Goal: Task Accomplishment & Management: Manage account settings

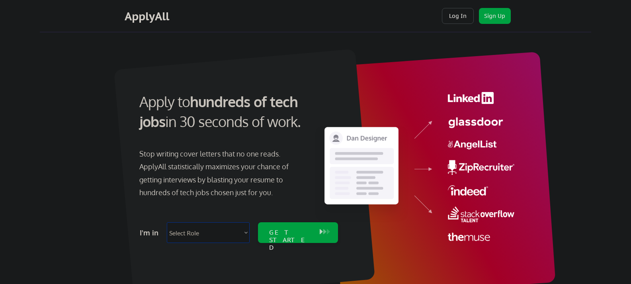
click at [462, 18] on button "Log In" at bounding box center [458, 16] width 32 height 16
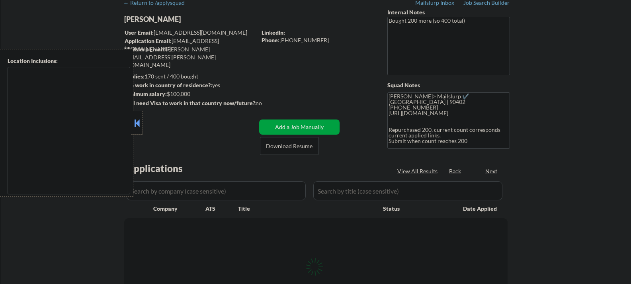
type textarea "[GEOGRAPHIC_DATA], [GEOGRAPHIC_DATA] [GEOGRAPHIC_DATA], [GEOGRAPHIC_DATA] [GEOG…"
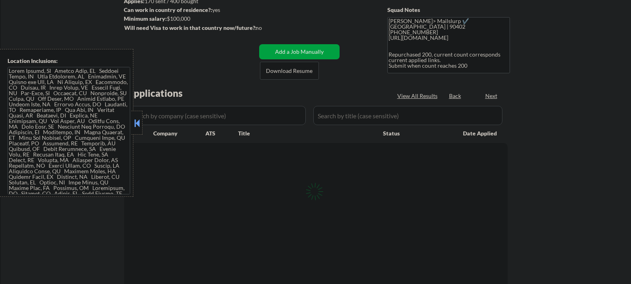
scroll to position [119, 0]
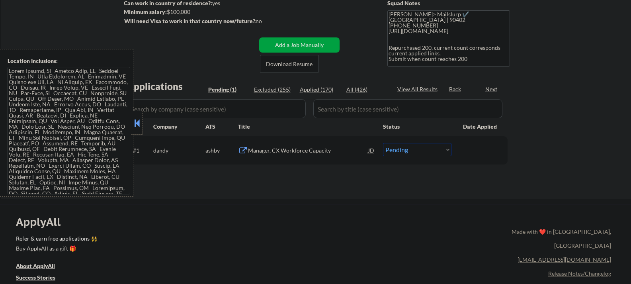
click at [133, 122] on button at bounding box center [137, 123] width 9 height 12
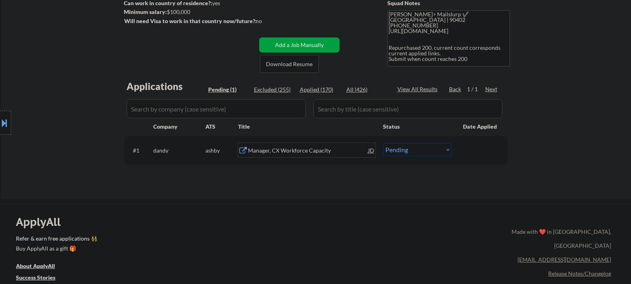
click at [289, 150] on div "Manager, CX Workforce Capacity" at bounding box center [308, 150] width 120 height 8
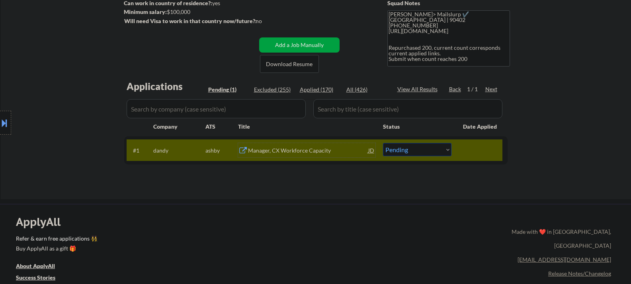
click at [435, 150] on select "Choose an option... Pending Applied Excluded (Questions) Excluded (Expired) Exc…" at bounding box center [417, 149] width 68 height 13
select select ""applied""
click at [383, 143] on select "Choose an option... Pending Applied Excluded (Questions) Excluded (Expired) Exc…" at bounding box center [417, 149] width 68 height 13
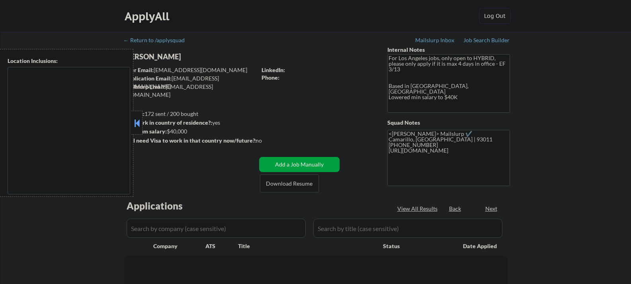
type textarea "[GEOGRAPHIC_DATA], [GEOGRAPHIC_DATA] [GEOGRAPHIC_DATA], [GEOGRAPHIC_DATA] [GEOG…"
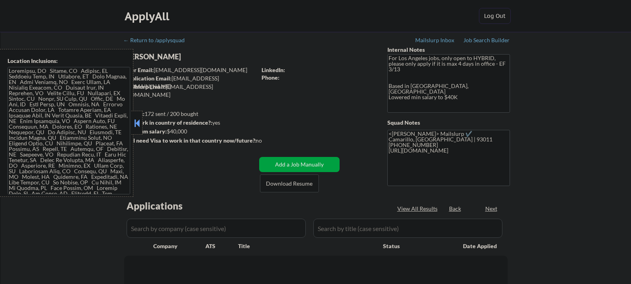
select select ""pending""
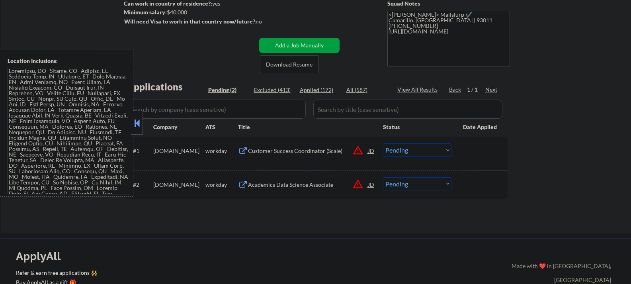
scroll to position [119, 0]
click at [136, 123] on button at bounding box center [137, 123] width 9 height 12
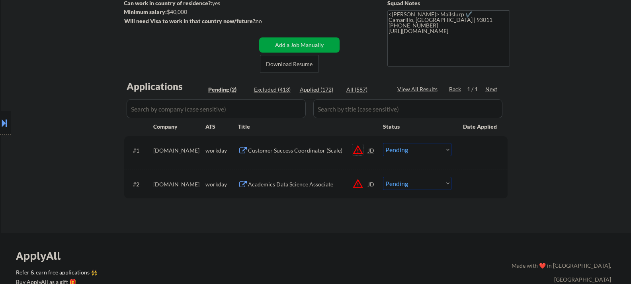
click at [358, 151] on button "warning_amber" at bounding box center [357, 149] width 11 height 11
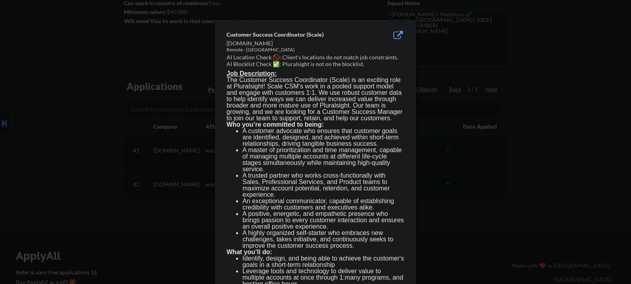
drag, startPoint x: 94, startPoint y: 138, endPoint x: 19, endPoint y: 138, distance: 74.8
click at [94, 138] on div at bounding box center [315, 142] width 631 height 284
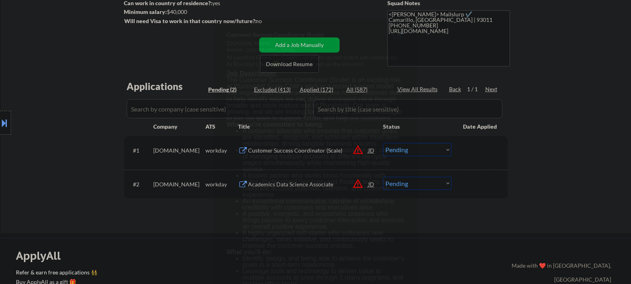
click at [0, 126] on button at bounding box center [4, 122] width 9 height 13
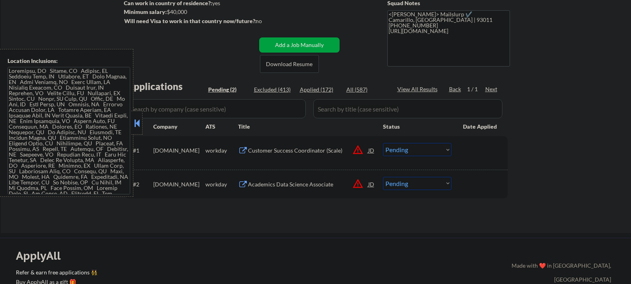
click at [138, 126] on button at bounding box center [137, 123] width 9 height 12
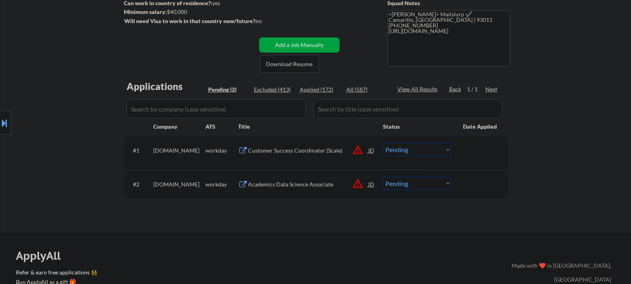
click at [297, 153] on div "Customer Success Coordinator (Scale)" at bounding box center [308, 150] width 120 height 8
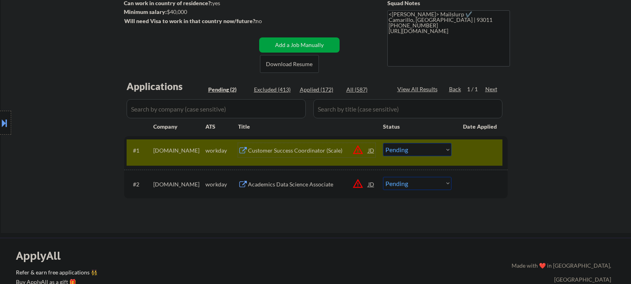
click at [324, 150] on div "Customer Success Coordinator (Scale)" at bounding box center [308, 150] width 120 height 8
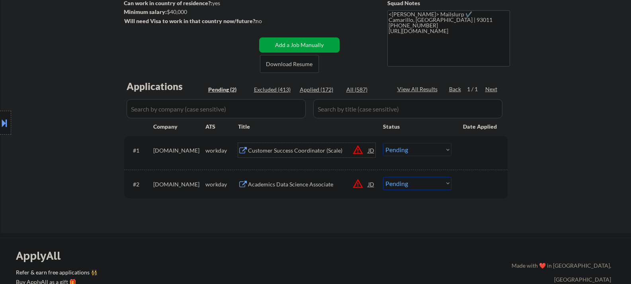
click at [410, 152] on select "Choose an option... Pending Applied Excluded (Questions) Excluded (Expired) Exc…" at bounding box center [417, 149] width 68 height 13
click at [383, 143] on select "Choose an option... Pending Applied Excluded (Questions) Excluded (Expired) Exc…" at bounding box center [417, 149] width 68 height 13
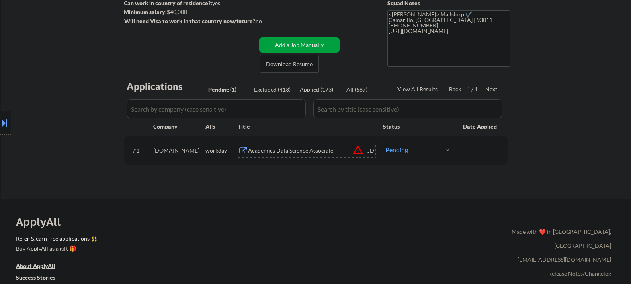
click at [284, 152] on div "Academics Data Science Associate" at bounding box center [308, 150] width 120 height 8
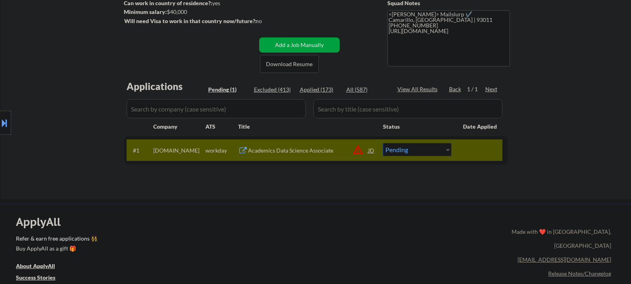
click at [441, 152] on select "Choose an option... Pending Applied Excluded (Questions) Excluded (Expired) Exc…" at bounding box center [417, 149] width 68 height 13
select select ""excluded__bad_match_""
click at [383, 143] on select "Choose an option... Pending Applied Excluded (Questions) Excluded (Expired) Exc…" at bounding box center [417, 149] width 68 height 13
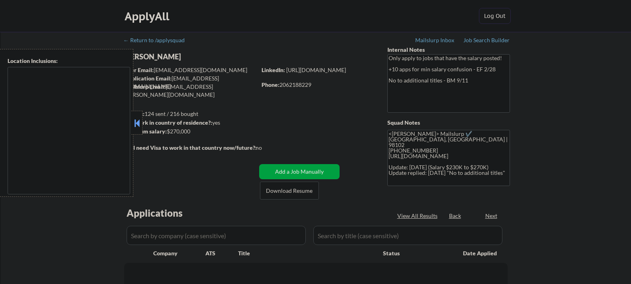
type textarea "remote"
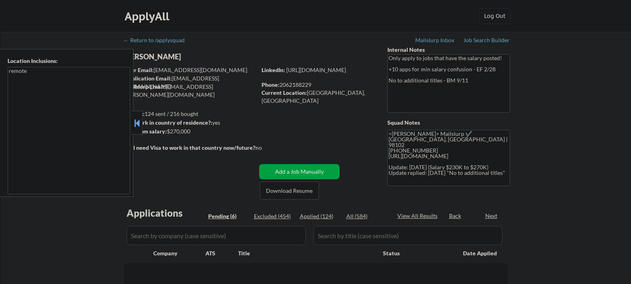
select select ""pending""
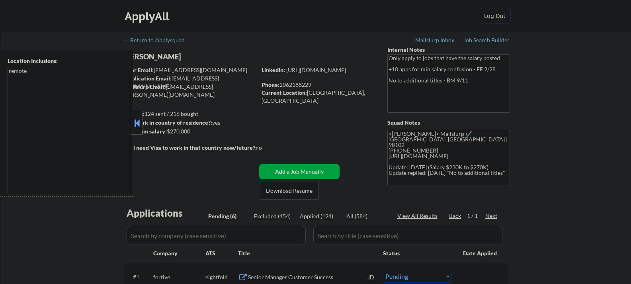
click at [136, 122] on button at bounding box center [137, 123] width 9 height 12
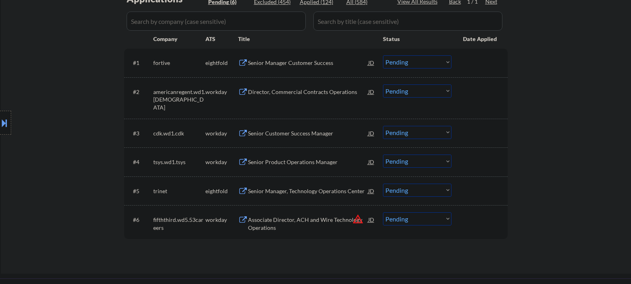
scroll to position [279, 0]
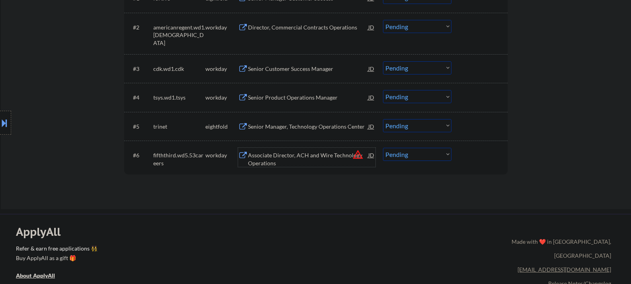
click at [328, 156] on div "Associate Director, ACH and Wire Technology Operations" at bounding box center [308, 159] width 120 height 16
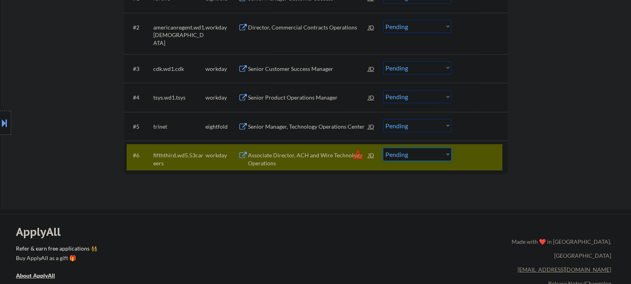
click at [424, 154] on select "Choose an option... Pending Applied Excluded (Questions) Excluded (Expired) Exc…" at bounding box center [417, 154] width 68 height 13
select select ""excluded__salary_""
click at [383, 148] on select "Choose an option... Pending Applied Excluded (Questions) Excluded (Expired) Exc…" at bounding box center [417, 154] width 68 height 13
click at [295, 129] on div "Senior Manager, Technology Operations Center" at bounding box center [308, 127] width 120 height 8
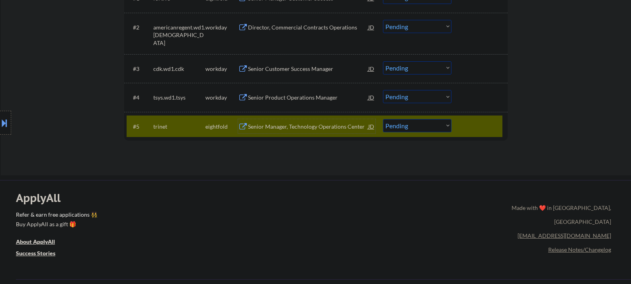
click at [432, 126] on select "Choose an option... Pending Applied Excluded (Questions) Excluded (Expired) Exc…" at bounding box center [417, 125] width 68 height 13
select select ""excluded__salary_""
click at [383, 119] on select "Choose an option... Pending Applied Excluded (Questions) Excluded (Expired) Exc…" at bounding box center [417, 125] width 68 height 13
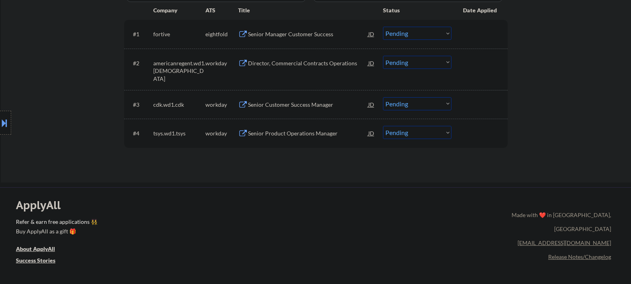
scroll to position [199, 0]
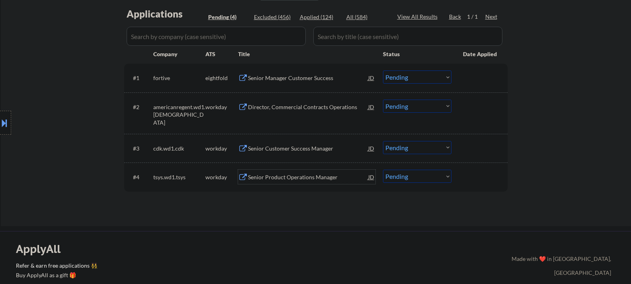
click at [301, 177] on div "Senior Product Operations Manager" at bounding box center [308, 177] width 120 height 8
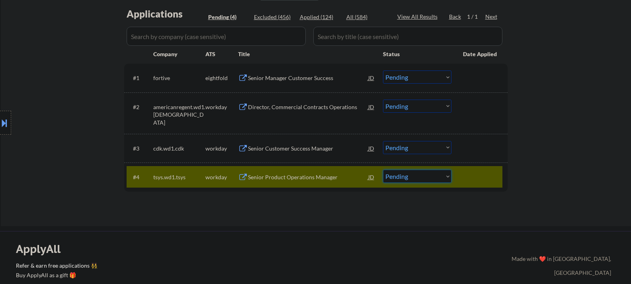
click at [448, 178] on select "Choose an option... Pending Applied Excluded (Questions) Excluded (Expired) Exc…" at bounding box center [417, 176] width 68 height 13
select select ""excluded__salary_""
click at [383, 170] on select "Choose an option... Pending Applied Excluded (Questions) Excluded (Expired) Exc…" at bounding box center [417, 176] width 68 height 13
click at [476, 178] on div at bounding box center [480, 177] width 35 height 14
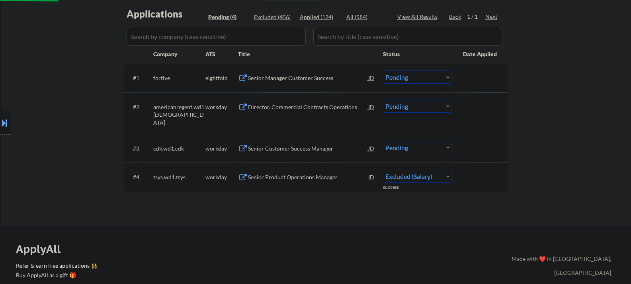
click at [293, 146] on div "Senior Customer Success Manager" at bounding box center [308, 148] width 120 height 8
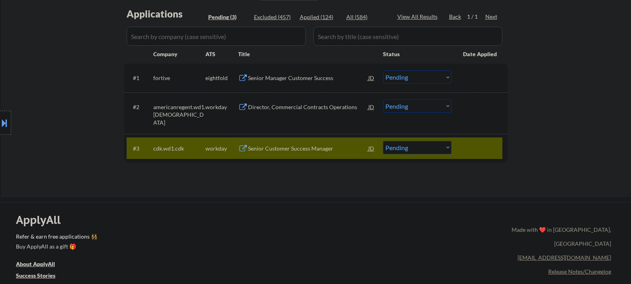
click at [458, 149] on div "#3 cdk.wd1.cdk workday Senior Customer Success Manager JD Choose an option... P…" at bounding box center [315, 147] width 376 height 21
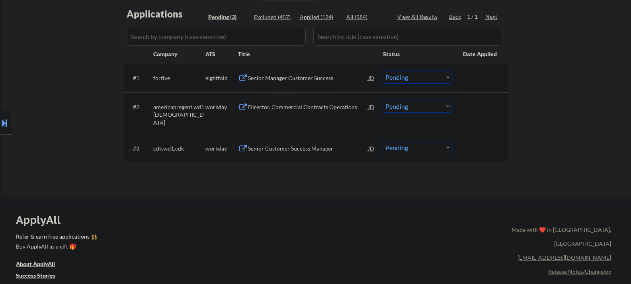
click at [444, 148] on select "Choose an option... Pending Applied Excluded (Questions) Excluded (Expired) Exc…" at bounding box center [417, 147] width 68 height 13
select select ""excluded__salary_""
click at [383, 141] on select "Choose an option... Pending Applied Excluded (Questions) Excluded (Expired) Exc…" at bounding box center [417, 147] width 68 height 13
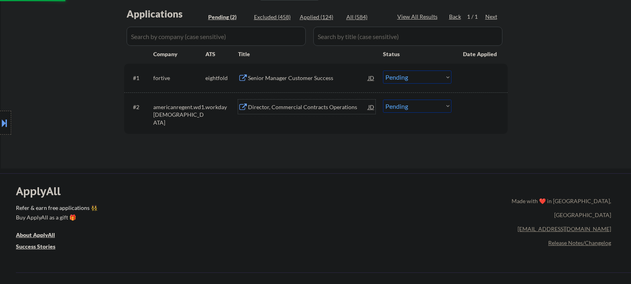
click at [306, 108] on div "Director, Commercial Contracts Operations" at bounding box center [308, 107] width 120 height 8
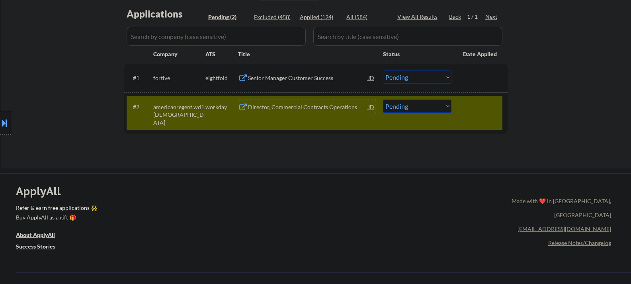
drag, startPoint x: 437, startPoint y: 105, endPoint x: 437, endPoint y: 111, distance: 6.8
click at [437, 105] on select "Choose an option... Pending Applied Excluded (Questions) Excluded (Expired) Exc…" at bounding box center [417, 106] width 68 height 13
select select ""excluded__salary_""
click at [383, 100] on select "Choose an option... Pending Applied Excluded (Questions) Excluded (Expired) Exc…" at bounding box center [417, 106] width 68 height 13
click at [476, 102] on div at bounding box center [480, 107] width 35 height 14
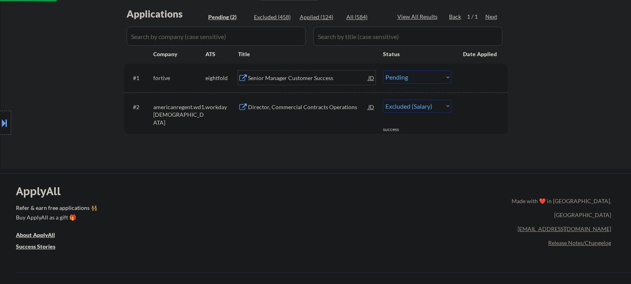
click at [312, 76] on div "Senior Manager Customer Success" at bounding box center [308, 78] width 120 height 8
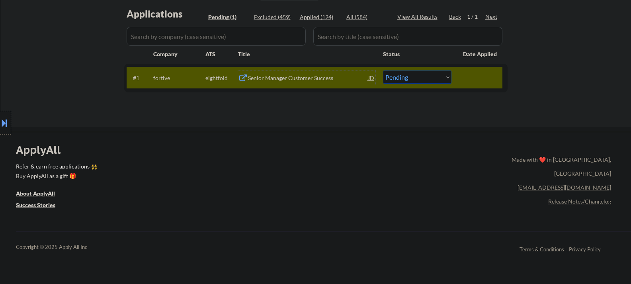
click at [433, 74] on select "Choose an option... Pending Applied Excluded (Questions) Excluded (Expired) Exc…" at bounding box center [417, 76] width 68 height 13
select select ""excluded__salary_""
click at [383, 70] on select "Choose an option... Pending Applied Excluded (Questions) Excluded (Expired) Exc…" at bounding box center [417, 76] width 68 height 13
click at [484, 77] on div at bounding box center [480, 77] width 35 height 14
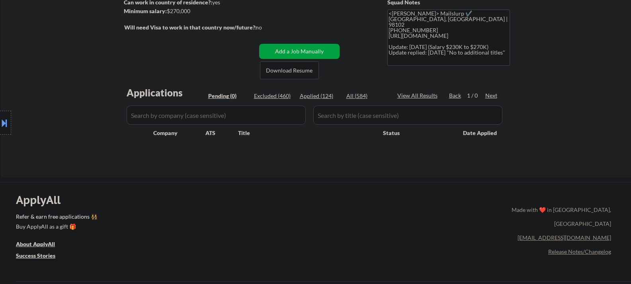
scroll to position [119, 0]
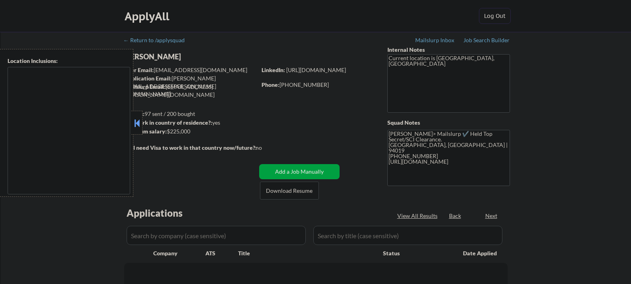
type textarea "San Francisco, CA Daly City, CA South San Francisco, CA Brisbane, CA Colma, CA …"
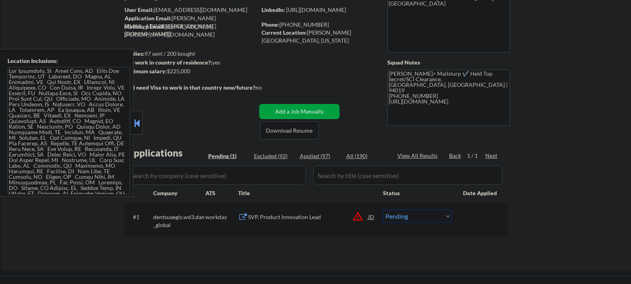
scroll to position [80, 0]
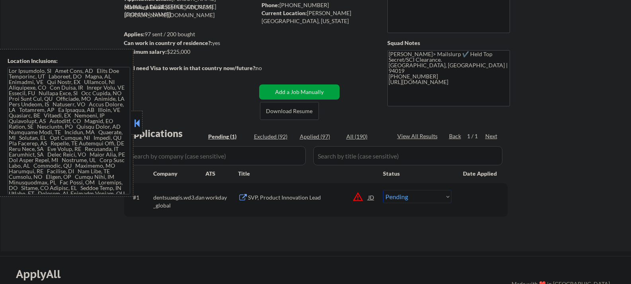
click at [139, 122] on button at bounding box center [137, 123] width 9 height 12
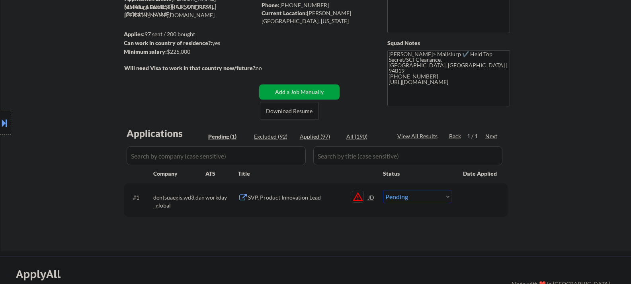
click at [357, 196] on button "warning_amber" at bounding box center [357, 196] width 11 height 11
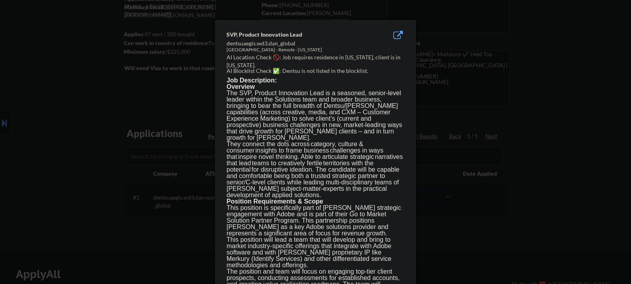
click at [88, 109] on div at bounding box center [315, 142] width 631 height 284
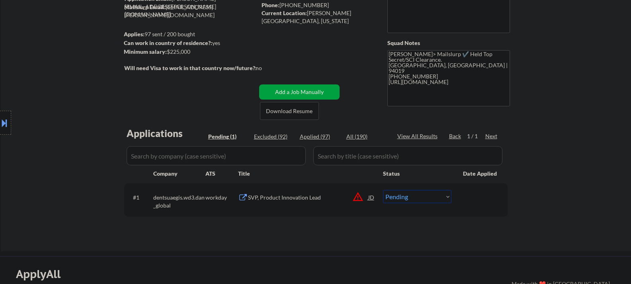
click at [0, 127] on button at bounding box center [4, 122] width 9 height 13
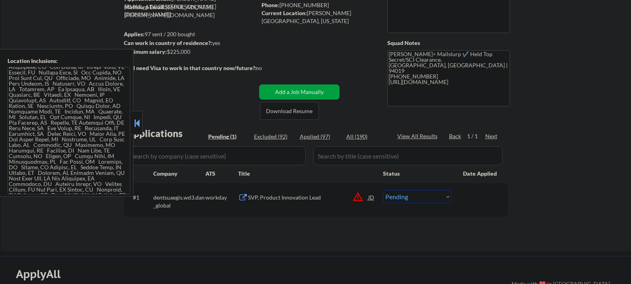
scroll to position [31, 0]
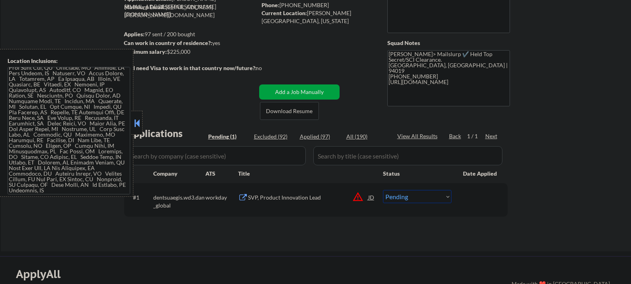
click at [136, 120] on button at bounding box center [137, 123] width 9 height 12
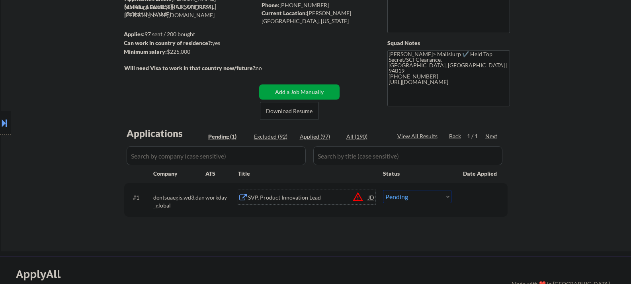
click at [318, 199] on div "SVP, Product Innovation Lead" at bounding box center [308, 197] width 120 height 8
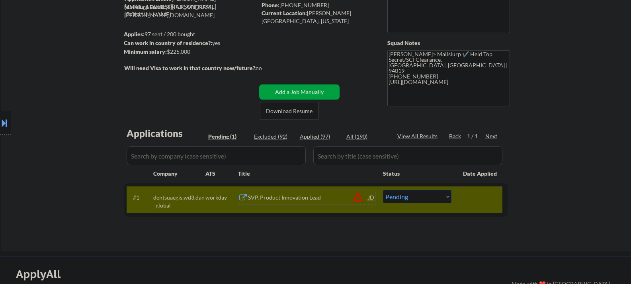
click at [417, 198] on select "Choose an option... Pending Applied Excluded (Questions) Excluded (Expired) Exc…" at bounding box center [417, 196] width 68 height 13
select select ""excluded__expired_""
click at [383, 190] on select "Choose an option... Pending Applied Excluded (Questions) Excluded (Expired) Exc…" at bounding box center [417, 196] width 68 height 13
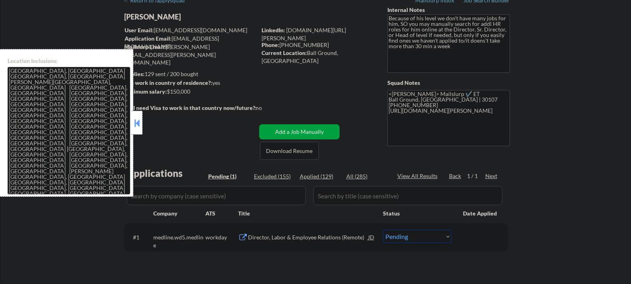
click at [139, 126] on button at bounding box center [137, 123] width 9 height 12
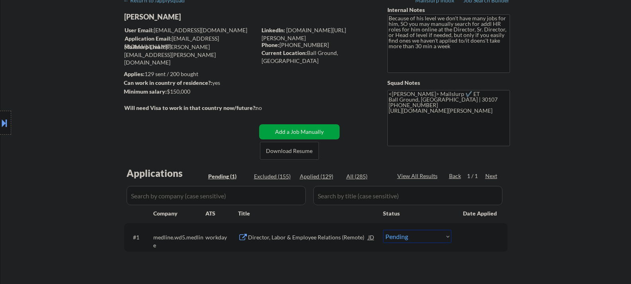
scroll to position [119, 0]
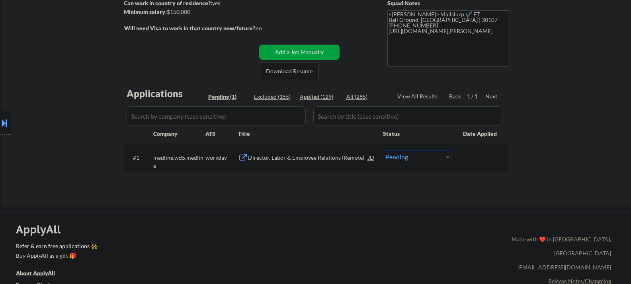
click at [310, 159] on div "Director, Labor & Employee Relations (Remote)" at bounding box center [308, 158] width 120 height 8
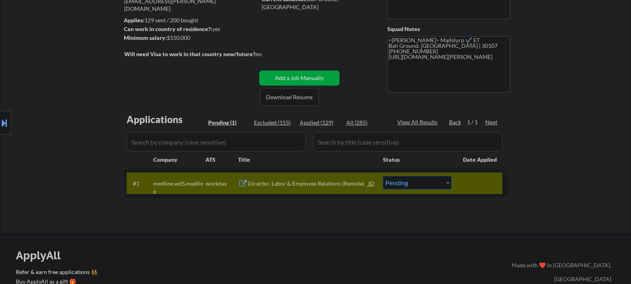
scroll to position [80, 0]
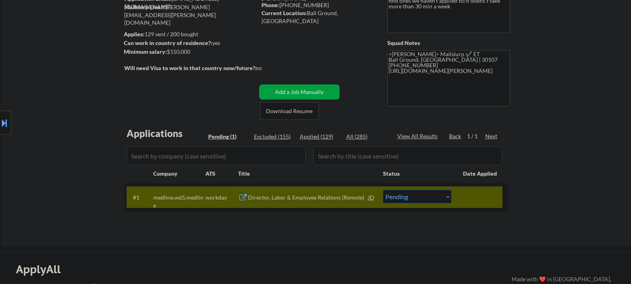
click at [221, 200] on div "workday" at bounding box center [221, 197] width 33 height 8
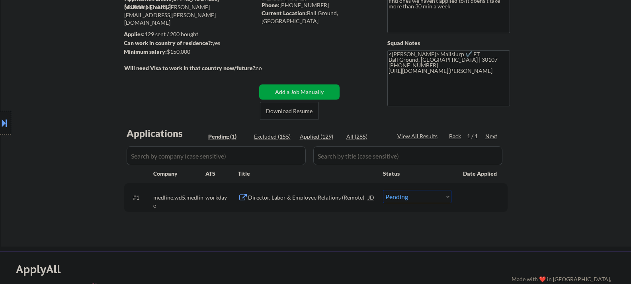
click at [277, 199] on div "Director, Labor & Employee Relations (Remote)" at bounding box center [308, 197] width 120 height 8
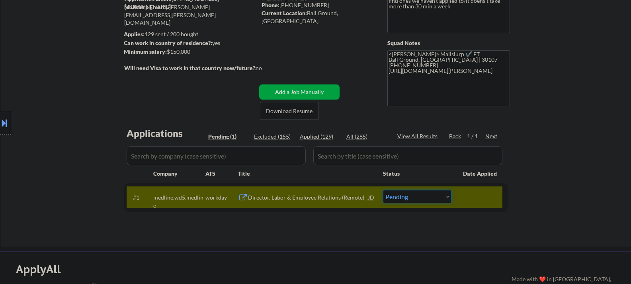
click at [422, 193] on select "Choose an option... Pending Applied Excluded (Questions) Excluded (Expired) Exc…" at bounding box center [417, 196] width 68 height 13
select select ""excluded""
click at [383, 190] on select "Choose an option... Pending Applied Excluded (Questions) Excluded (Expired) Exc…" at bounding box center [417, 196] width 68 height 13
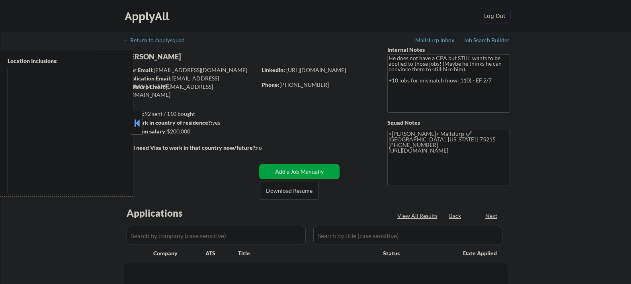
select select ""pending""
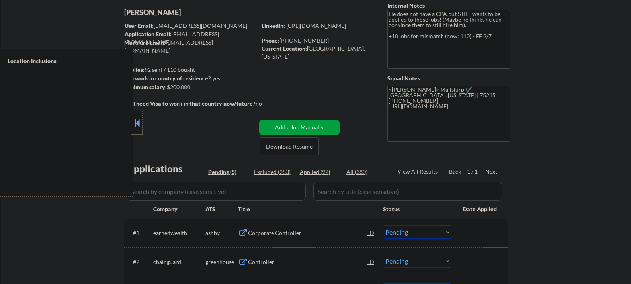
scroll to position [119, 0]
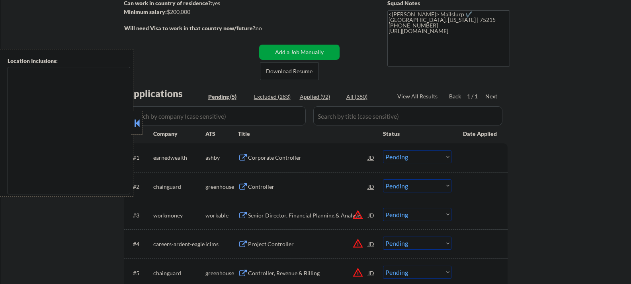
click at [141, 122] on button at bounding box center [137, 123] width 9 height 12
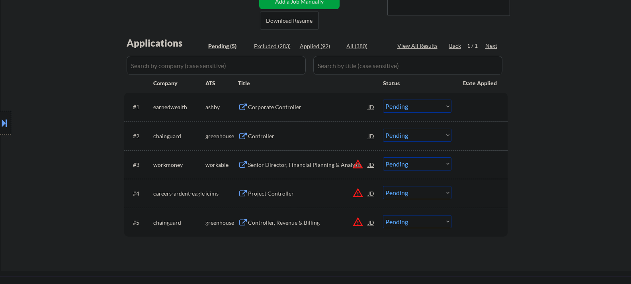
scroll to position [199, 0]
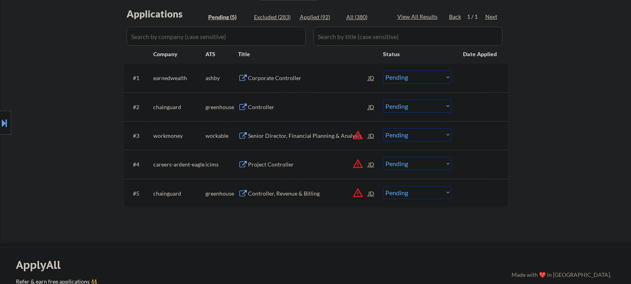
click at [282, 80] on div "Corporate Controller" at bounding box center [308, 78] width 120 height 8
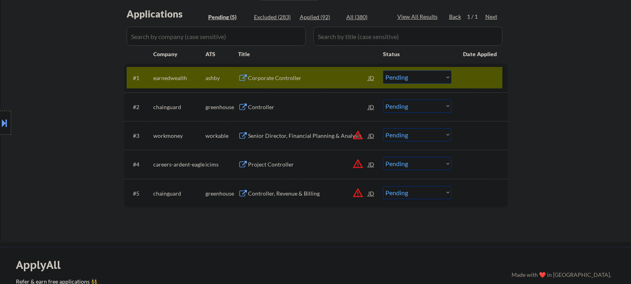
click at [286, 79] on div "Corporate Controller" at bounding box center [308, 78] width 120 height 8
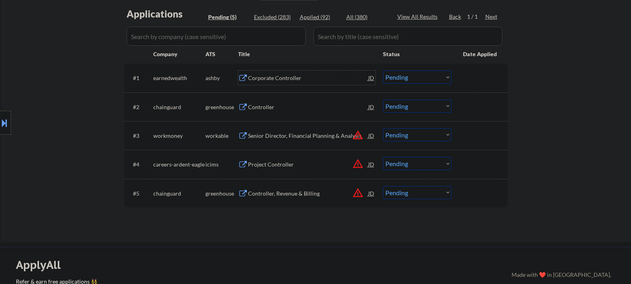
click at [404, 78] on select "Choose an option... Pending Applied Excluded (Questions) Excluded (Expired) Exc…" at bounding box center [417, 76] width 68 height 13
click at [383, 70] on select "Choose an option... Pending Applied Excluded (Questions) Excluded (Expired) Exc…" at bounding box center [417, 76] width 68 height 13
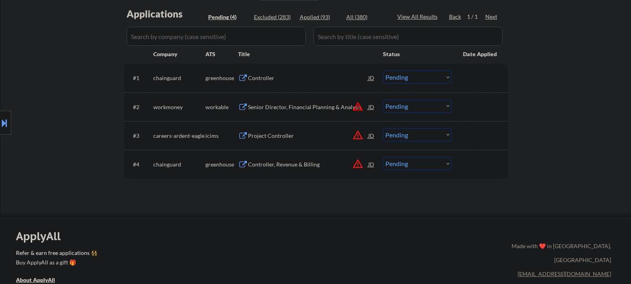
click at [285, 79] on div "Controller" at bounding box center [308, 78] width 120 height 8
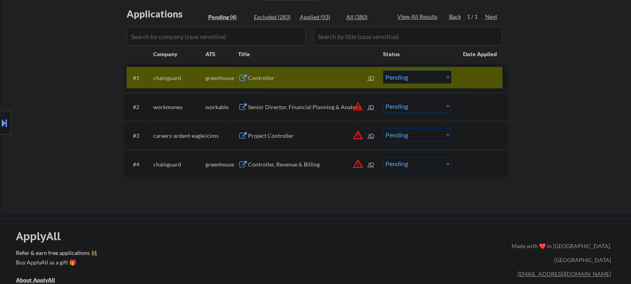
click at [288, 76] on div "Controller" at bounding box center [308, 78] width 120 height 8
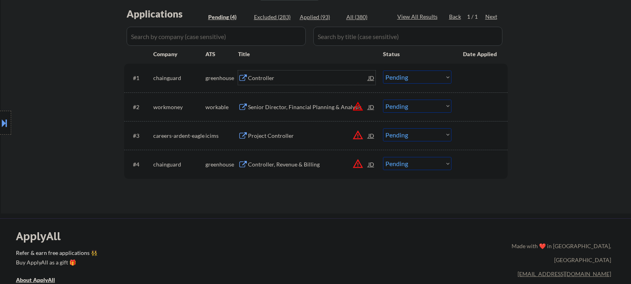
click at [398, 77] on select "Choose an option... Pending Applied Excluded (Questions) Excluded (Expired) Exc…" at bounding box center [417, 76] width 68 height 13
click at [383, 70] on select "Choose an option... Pending Applied Excluded (Questions) Excluded (Expired) Exc…" at bounding box center [417, 76] width 68 height 13
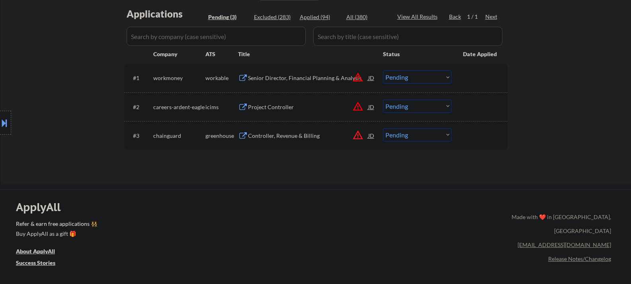
click at [357, 78] on button "warning_amber" at bounding box center [357, 77] width 11 height 11
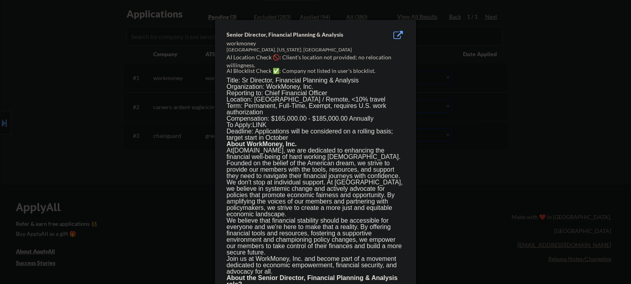
click at [167, 173] on div at bounding box center [315, 142] width 631 height 284
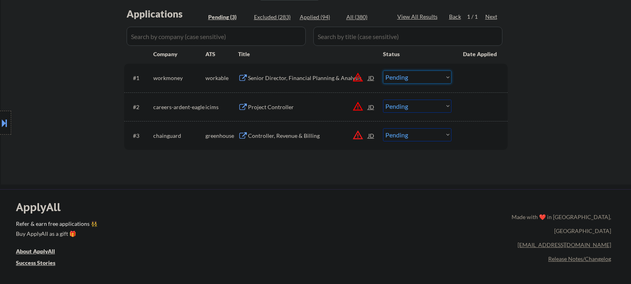
click at [428, 76] on select "Choose an option... Pending Applied Excluded (Questions) Excluded (Expired) Exc…" at bounding box center [417, 76] width 68 height 13
click at [383, 70] on select "Choose an option... Pending Applied Excluded (Questions) Excluded (Expired) Exc…" at bounding box center [417, 76] width 68 height 13
click at [356, 103] on button "warning_amber" at bounding box center [357, 106] width 11 height 11
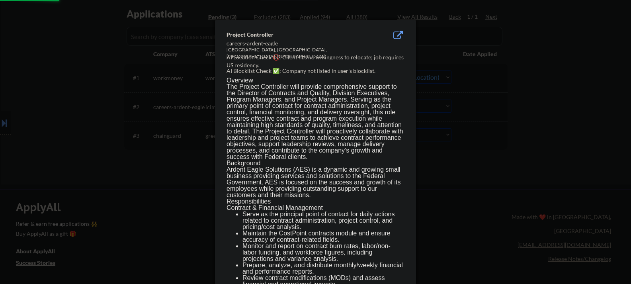
click at [439, 170] on div at bounding box center [315, 142] width 631 height 284
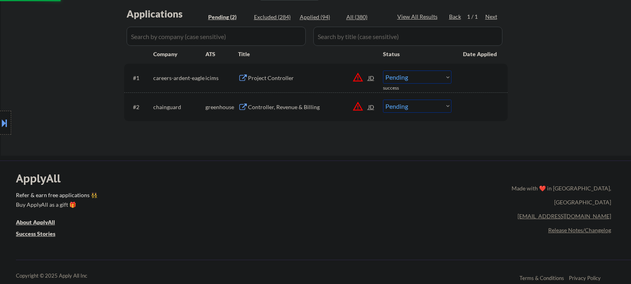
click at [425, 76] on select "Choose an option... Pending Applied Excluded (Questions) Excluded (Expired) Exc…" at bounding box center [417, 76] width 68 height 13
click at [383, 70] on select "Choose an option... Pending Applied Excluded (Questions) Excluded (Expired) Exc…" at bounding box center [417, 76] width 68 height 13
click at [357, 105] on button "warning_amber" at bounding box center [357, 106] width 11 height 11
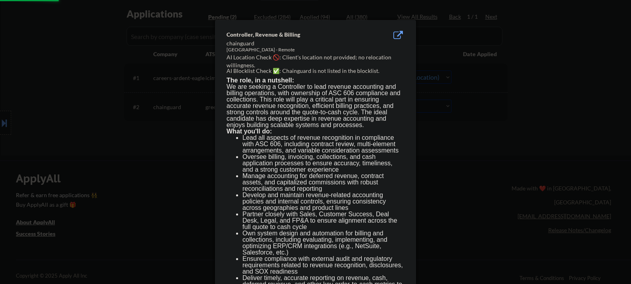
click at [131, 122] on div at bounding box center [315, 142] width 631 height 284
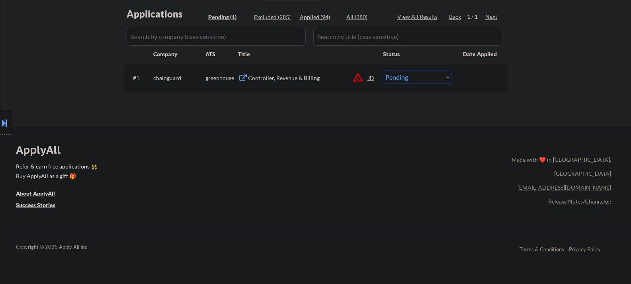
click at [357, 76] on button "warning_amber" at bounding box center [357, 77] width 11 height 11
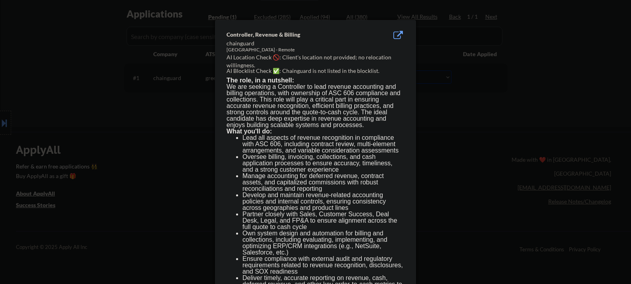
click at [160, 137] on div at bounding box center [315, 142] width 631 height 284
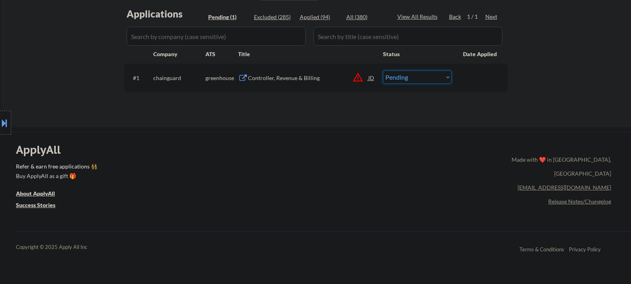
click at [424, 77] on select "Choose an option... Pending Applied Excluded (Questions) Excluded (Expired) Exc…" at bounding box center [417, 76] width 68 height 13
select select ""excluded__other_""
click at [383, 70] on select "Choose an option... Pending Applied Excluded (Questions) Excluded (Expired) Exc…" at bounding box center [417, 76] width 68 height 13
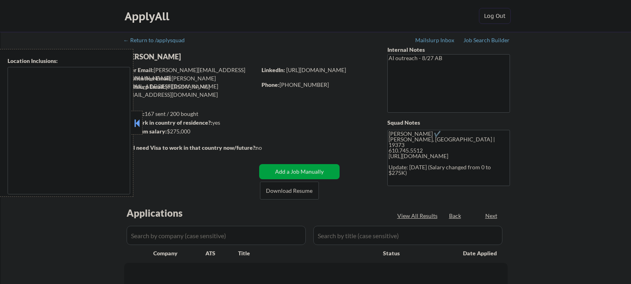
select select ""pending""
type textarea "[GEOGRAPHIC_DATA], [GEOGRAPHIC_DATA] [GEOGRAPHIC_DATA], [GEOGRAPHIC_DATA] [GEOG…"
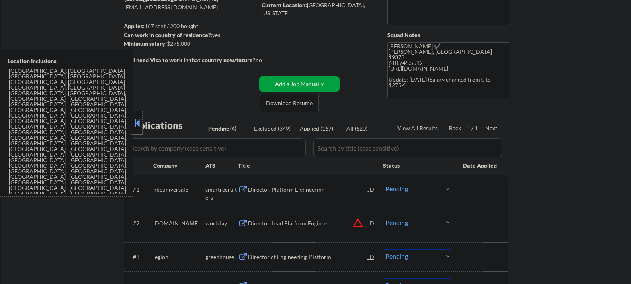
scroll to position [119, 0]
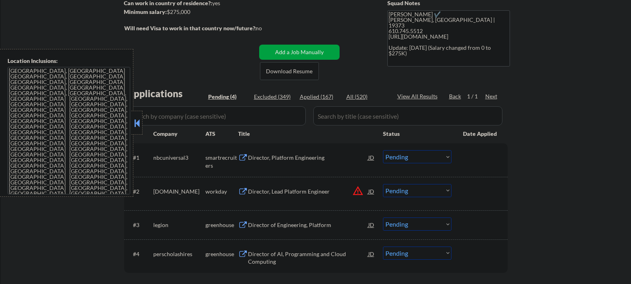
click at [140, 117] on button at bounding box center [137, 123] width 9 height 12
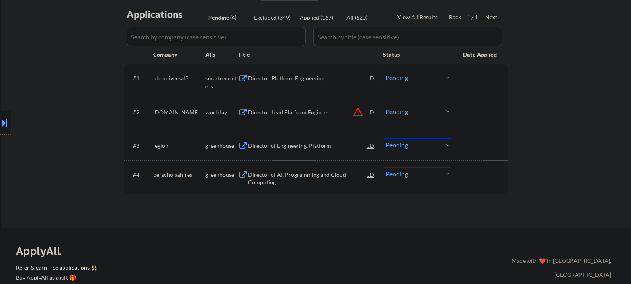
scroll to position [199, 0]
click at [307, 174] on div "Director of AI, Programming and Cloud Computing" at bounding box center [308, 178] width 120 height 16
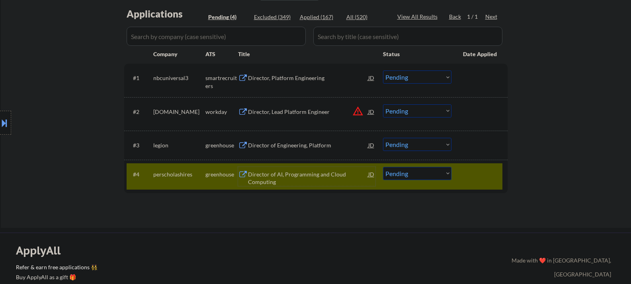
click at [495, 176] on div at bounding box center [480, 174] width 35 height 14
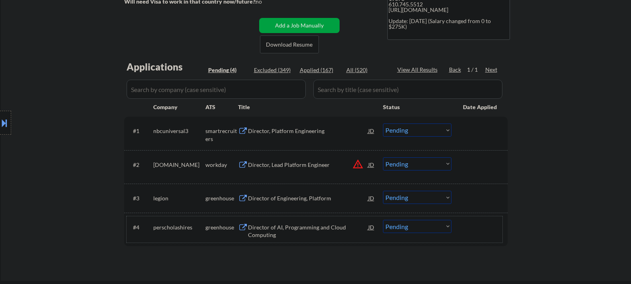
scroll to position [159, 0]
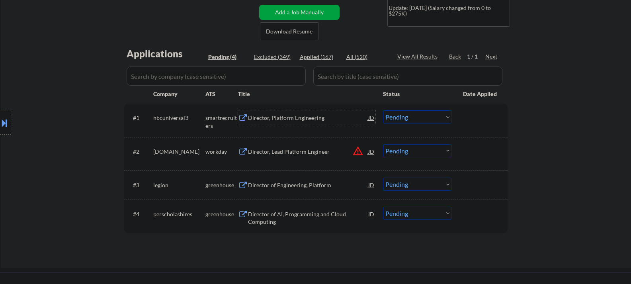
click at [303, 122] on div "Director, Platform Engineering" at bounding box center [308, 117] width 120 height 14
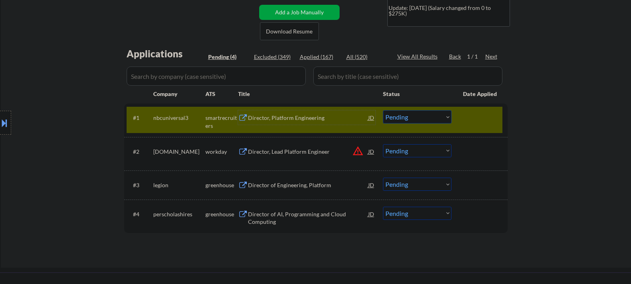
click at [426, 117] on select "Choose an option... Pending Applied Excluded (Questions) Excluded (Expired) Exc…" at bounding box center [417, 116] width 68 height 13
click at [383, 110] on select "Choose an option... Pending Applied Excluded (Questions) Excluded (Expired) Exc…" at bounding box center [417, 116] width 68 height 13
click at [489, 118] on div at bounding box center [480, 117] width 35 height 14
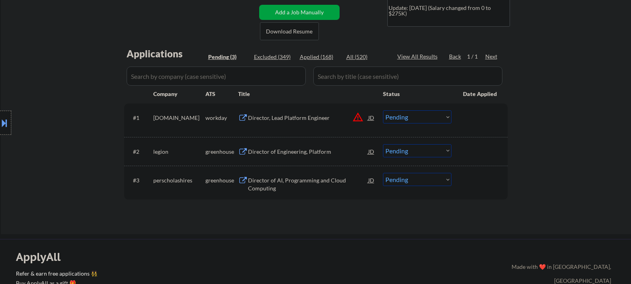
click at [0, 117] on div at bounding box center [5, 123] width 11 height 24
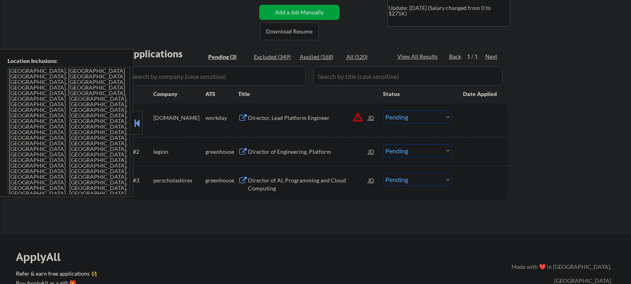
click at [138, 119] on button at bounding box center [137, 123] width 9 height 12
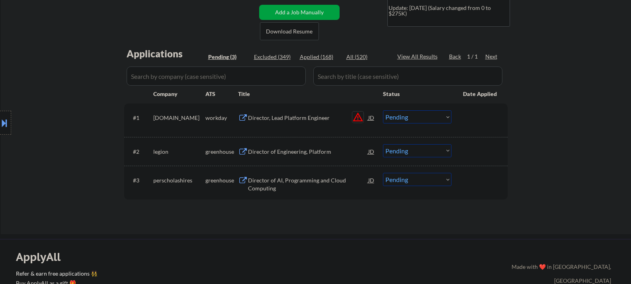
click at [357, 119] on button "warning_amber" at bounding box center [357, 116] width 11 height 11
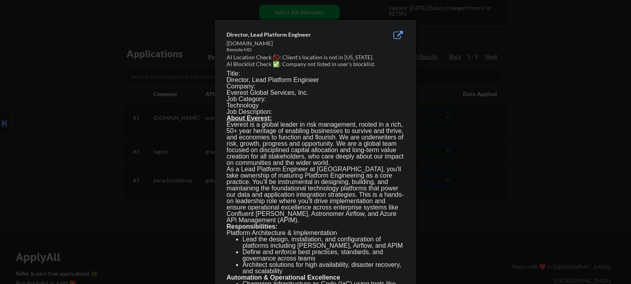
click at [125, 114] on div at bounding box center [315, 142] width 631 height 284
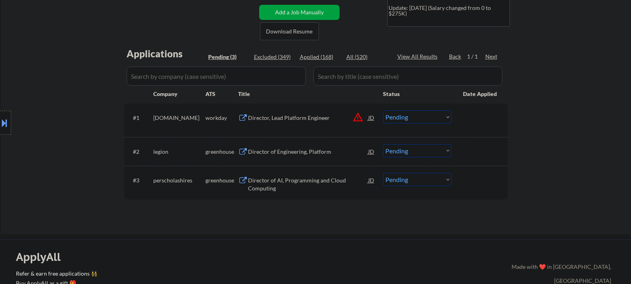
click at [0, 119] on button at bounding box center [4, 122] width 9 height 13
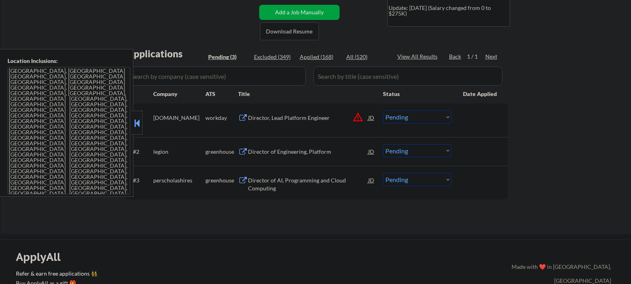
click at [137, 120] on button at bounding box center [137, 123] width 9 height 12
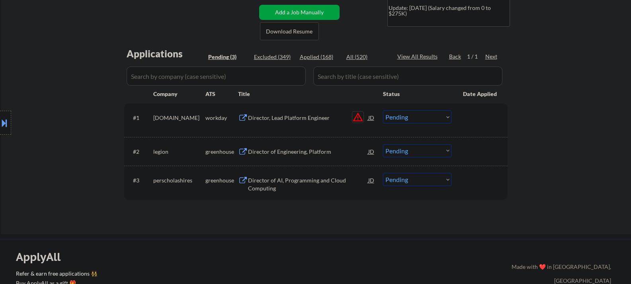
click at [361, 116] on button "warning_amber" at bounding box center [357, 116] width 11 height 11
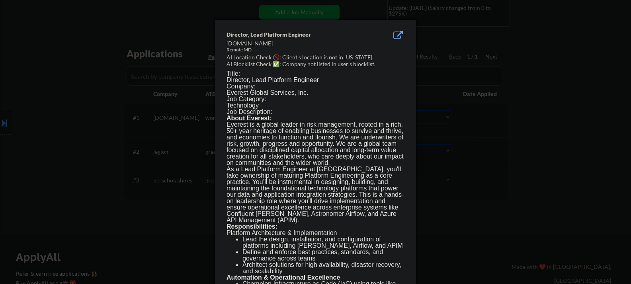
click at [78, 114] on div at bounding box center [315, 142] width 631 height 284
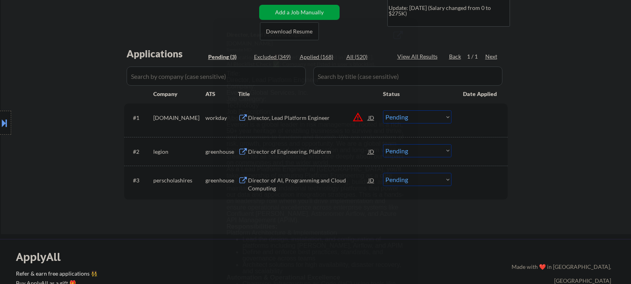
drag, startPoint x: 0, startPoint y: 126, endPoint x: 6, endPoint y: 126, distance: 6.0
click at [0, 126] on button at bounding box center [4, 122] width 9 height 13
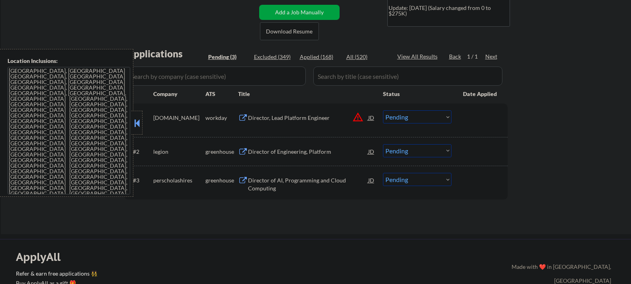
drag, startPoint x: 137, startPoint y: 120, endPoint x: 180, endPoint y: 120, distance: 43.0
click at [138, 120] on button at bounding box center [137, 123] width 9 height 12
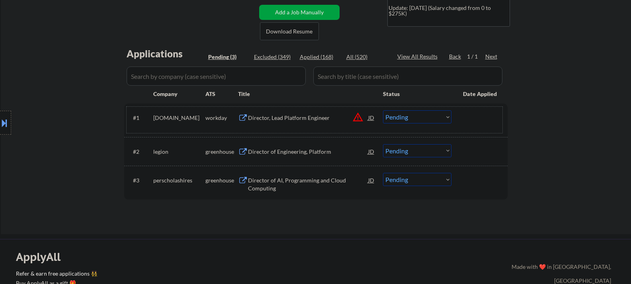
drag, startPoint x: 455, startPoint y: 115, endPoint x: 448, endPoint y: 128, distance: 14.6
click at [455, 116] on div "#1 everestre.wd5.careers workday Director, Lead Platform Engineer JD warning_am…" at bounding box center [315, 120] width 376 height 26
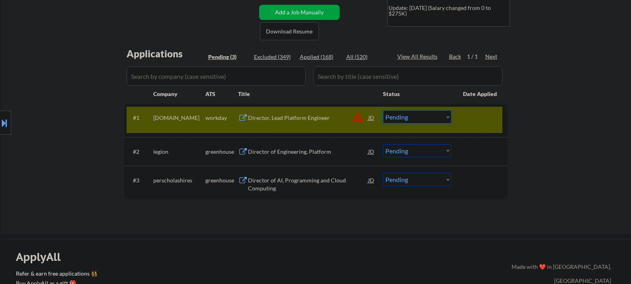
click at [435, 117] on select "Choose an option... Pending Applied Excluded (Questions) Excluded (Expired) Exc…" at bounding box center [417, 116] width 68 height 13
click at [383, 110] on select "Choose an option... Pending Applied Excluded (Questions) Excluded (Expired) Exc…" at bounding box center [417, 116] width 68 height 13
click at [480, 117] on div at bounding box center [480, 117] width 35 height 14
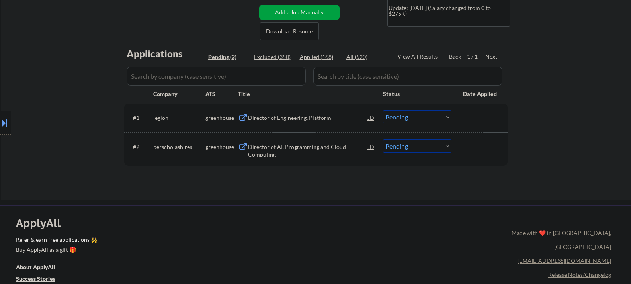
click at [289, 120] on div "Director of Engineering, Platform" at bounding box center [308, 118] width 120 height 8
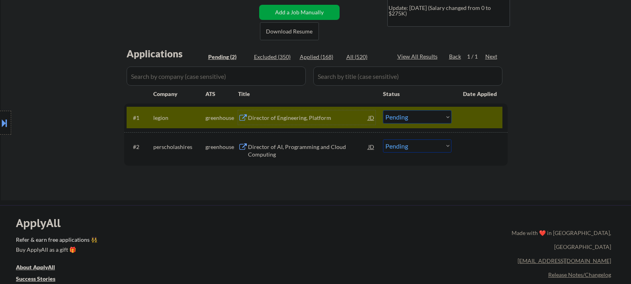
click at [422, 119] on select "Choose an option... Pending Applied Excluded (Questions) Excluded (Expired) Exc…" at bounding box center [417, 116] width 68 height 13
click at [383, 110] on select "Choose an option... Pending Applied Excluded (Questions) Excluded (Expired) Exc…" at bounding box center [417, 116] width 68 height 13
click at [280, 140] on div "Director of AI, Programming and Cloud Computing" at bounding box center [308, 148] width 120 height 19
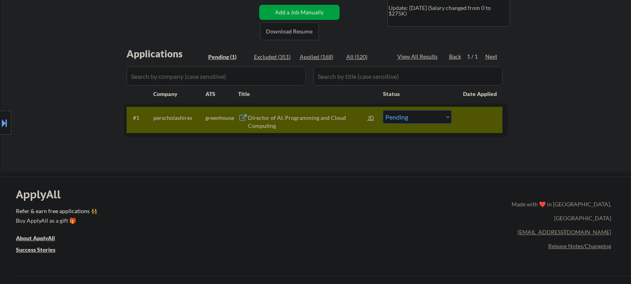
click at [423, 116] on select "Choose an option... Pending Applied Excluded (Questions) Excluded (Expired) Exc…" at bounding box center [417, 116] width 68 height 13
select select ""excluded__salary_""
click at [383, 110] on select "Choose an option... Pending Applied Excluded (Questions) Excluded (Expired) Exc…" at bounding box center [417, 116] width 68 height 13
click at [468, 117] on div at bounding box center [480, 117] width 35 height 14
